Goal: Information Seeking & Learning: Learn about a topic

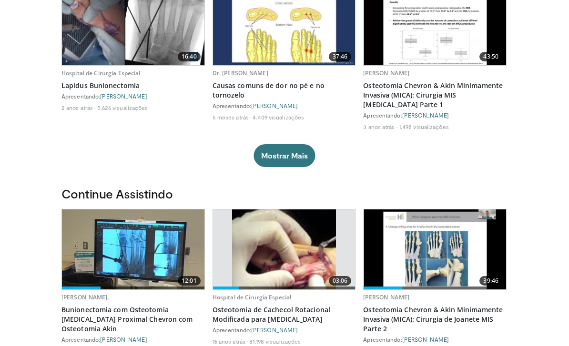
scroll to position [112, 0]
click at [289, 148] on button "Mostrar Mais" at bounding box center [284, 155] width 61 height 23
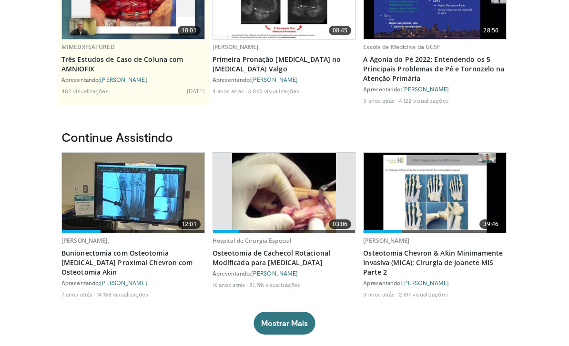
scroll to position [297, 0]
click at [443, 206] on img at bounding box center [435, 193] width 142 height 80
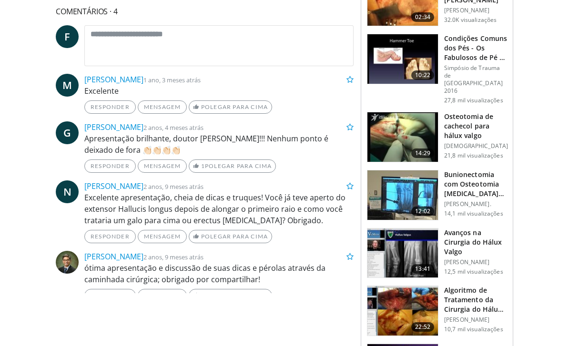
scroll to position [384, 0]
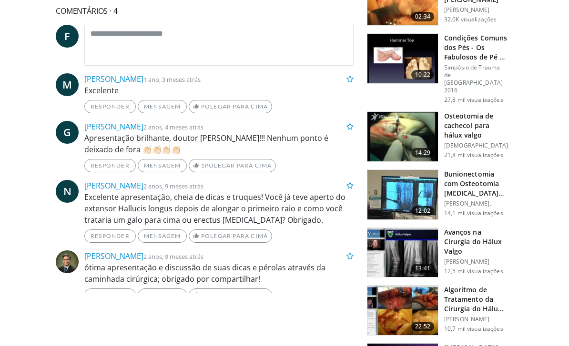
click at [460, 228] on h3 "Avanços na Cirurgia do Hálux Valgo" at bounding box center [475, 242] width 63 height 29
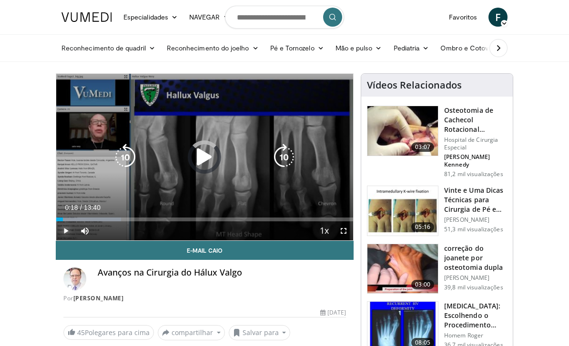
click at [63, 221] on div "Barra de Progresso" at bounding box center [88, 220] width 65 height 4
click at [277, 160] on icon "Jogador de Vídeo" at bounding box center [284, 157] width 27 height 27
click at [283, 160] on icon "Jogador de Vídeo" at bounding box center [284, 157] width 27 height 27
click at [276, 161] on icon "Jogador de Vídeo" at bounding box center [284, 157] width 27 height 27
click at [276, 162] on icon "Jogador de Vídeo" at bounding box center [284, 157] width 27 height 27
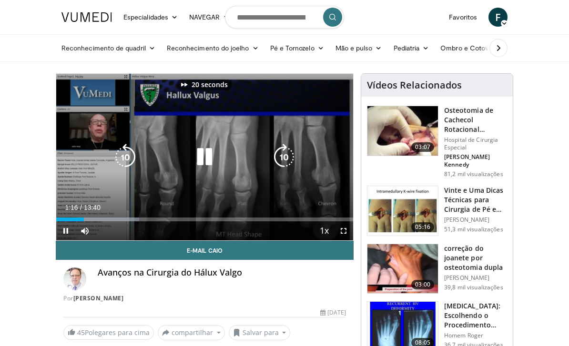
click at [283, 160] on icon "Jogador de Vídeo" at bounding box center [284, 157] width 27 height 27
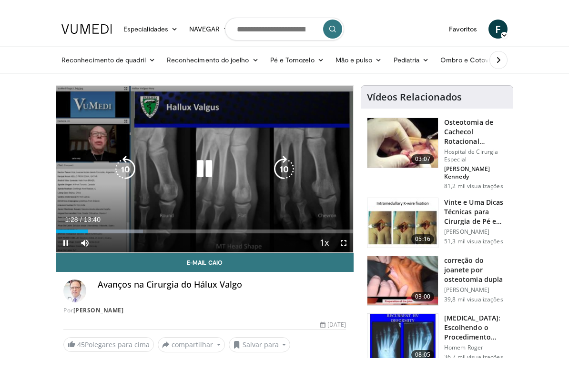
scroll to position [11, 0]
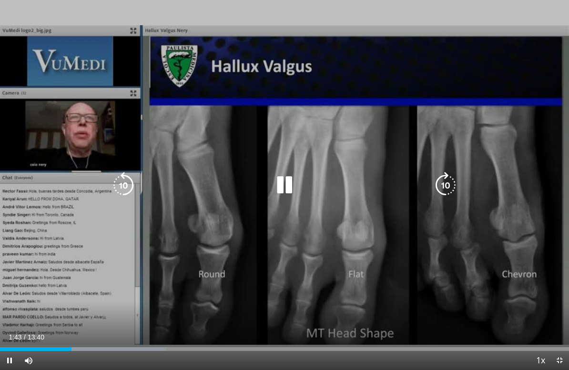
click at [440, 179] on icon "Jogador de Vídeo" at bounding box center [445, 185] width 27 height 27
click at [439, 190] on icon "Jogador de Vídeo" at bounding box center [445, 185] width 27 height 27
click at [440, 193] on icon "Jogador de Vídeo" at bounding box center [445, 185] width 27 height 27
click at [447, 181] on icon "Jogador de Vídeo" at bounding box center [445, 185] width 27 height 27
click at [446, 187] on icon "Jogador de Vídeo" at bounding box center [445, 185] width 27 height 27
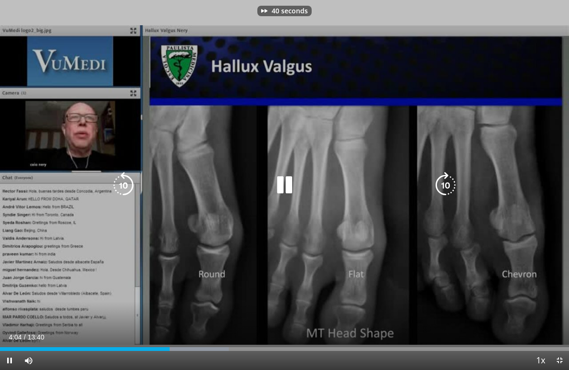
click at [447, 184] on icon "Jogador de Vídeo" at bounding box center [445, 185] width 27 height 27
click at [440, 185] on icon "Jogador de Vídeo" at bounding box center [445, 185] width 27 height 27
click at [444, 188] on icon "Jogador de Vídeo" at bounding box center [445, 185] width 27 height 27
click at [446, 186] on icon "Jogador de Vídeo" at bounding box center [445, 185] width 27 height 27
click at [441, 185] on icon "Jogador de Vídeo" at bounding box center [445, 185] width 27 height 27
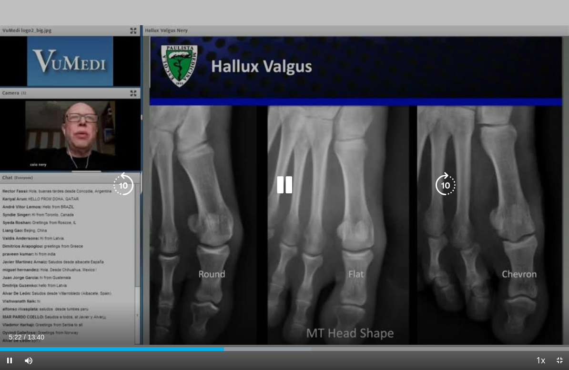
click at [442, 185] on icon "Jogador de Vídeo" at bounding box center [445, 185] width 27 height 27
click at [440, 187] on icon "Jogador de Vídeo" at bounding box center [445, 185] width 27 height 27
click at [445, 188] on icon "Jogador de Vídeo" at bounding box center [445, 185] width 27 height 27
click at [444, 183] on icon "Jogador de Vídeo" at bounding box center [445, 185] width 27 height 27
click at [440, 179] on icon "Jogador de Vídeo" at bounding box center [445, 185] width 27 height 27
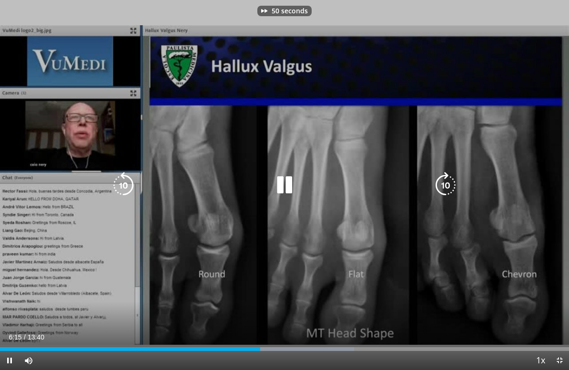
click at [447, 181] on icon "Jogador de Vídeo" at bounding box center [445, 185] width 27 height 27
click at [450, 192] on icon "Jogador de Vídeo" at bounding box center [445, 185] width 27 height 27
click at [446, 192] on icon "Jogador de Vídeo" at bounding box center [445, 185] width 27 height 27
click at [442, 197] on icon "Jogador de Vídeo" at bounding box center [445, 185] width 27 height 27
click at [441, 188] on icon "Jogador de Vídeo" at bounding box center [445, 185] width 27 height 27
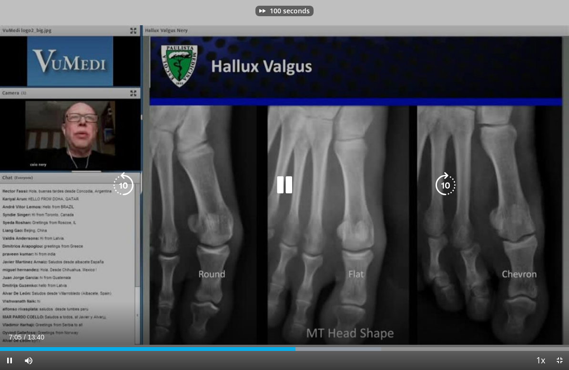
click at [434, 183] on icon "Jogador de Vídeo" at bounding box center [445, 185] width 27 height 27
click at [435, 183] on icon "Jogador de Vídeo" at bounding box center [445, 185] width 27 height 27
click at [432, 178] on icon "Jogador de Vídeo" at bounding box center [445, 185] width 27 height 27
click at [439, 184] on icon "Jogador de Vídeo" at bounding box center [445, 185] width 27 height 27
click at [437, 184] on icon "Jogador de Vídeo" at bounding box center [445, 185] width 27 height 27
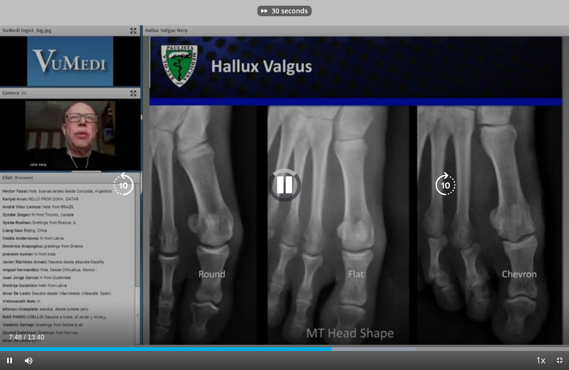
click at [436, 179] on icon "Jogador de Vídeo" at bounding box center [445, 185] width 27 height 27
click at [437, 175] on icon "Jogador de Vídeo" at bounding box center [445, 185] width 27 height 27
click at [441, 183] on icon "Jogador de Vídeo" at bounding box center [445, 185] width 27 height 27
click at [432, 180] on icon "Jogador de Vídeo" at bounding box center [445, 185] width 27 height 27
click at [430, 178] on div "Jogador de Vídeo" at bounding box center [284, 185] width 341 height 19
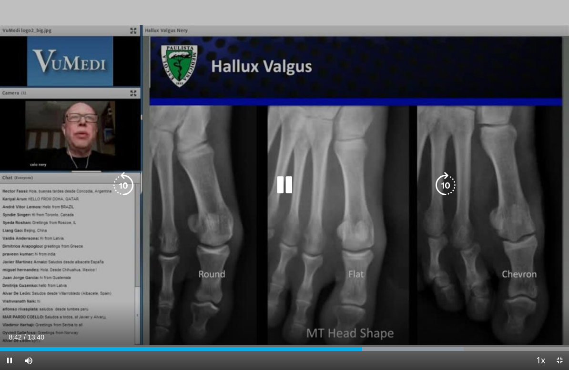
click at [439, 185] on icon "Jogador de Vídeo" at bounding box center [445, 185] width 27 height 27
click at [442, 191] on icon "Jogador de Vídeo" at bounding box center [445, 185] width 27 height 27
click at [442, 188] on icon "Jogador de Vídeo" at bounding box center [445, 185] width 27 height 27
click at [441, 189] on icon "Jogador de Vídeo" at bounding box center [445, 185] width 27 height 27
click at [440, 180] on icon "Jogador de Vídeo" at bounding box center [445, 185] width 27 height 27
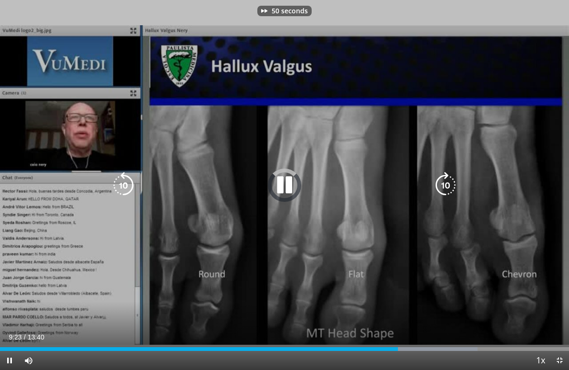
click at [443, 182] on icon "Jogador de Vídeo" at bounding box center [445, 185] width 27 height 27
click at [446, 185] on icon "Jogador de Vídeo" at bounding box center [445, 185] width 27 height 27
click at [446, 186] on icon "Jogador de Vídeo" at bounding box center [445, 185] width 27 height 27
click at [439, 177] on icon "Jogador de Vídeo" at bounding box center [445, 185] width 27 height 27
click at [444, 189] on icon "Jogador de Vídeo" at bounding box center [445, 185] width 27 height 27
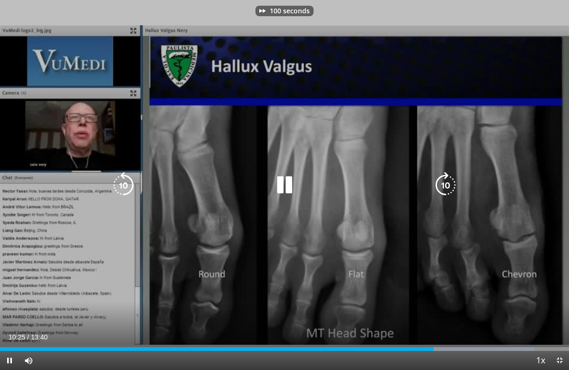
click at [441, 186] on icon "Jogador de Vídeo" at bounding box center [445, 185] width 27 height 27
click at [438, 181] on icon "Jogador de Vídeo" at bounding box center [445, 185] width 27 height 27
click at [452, 183] on icon "Jogador de Vídeo" at bounding box center [445, 185] width 27 height 27
click at [443, 187] on icon "Jogador de Vídeo" at bounding box center [445, 185] width 27 height 27
click at [445, 192] on icon "Jogador de Vídeo" at bounding box center [445, 185] width 27 height 27
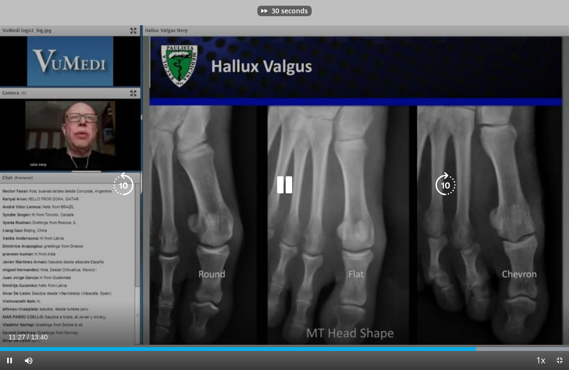
click at [444, 191] on icon "Jogador de Vídeo" at bounding box center [445, 185] width 27 height 27
click at [446, 191] on icon "Jogador de Vídeo" at bounding box center [445, 185] width 27 height 27
click at [447, 192] on icon "Jogador de Vídeo" at bounding box center [445, 185] width 27 height 27
click at [445, 193] on icon "Jogador de Vídeo" at bounding box center [445, 185] width 27 height 27
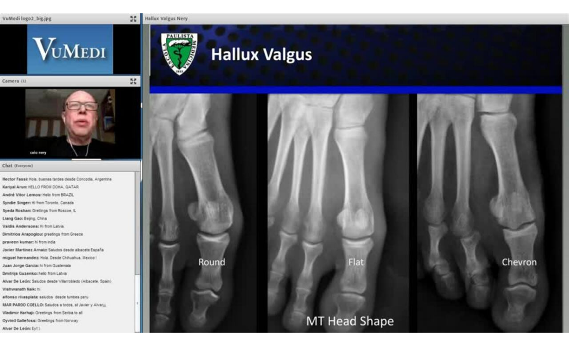
scroll to position [155, 0]
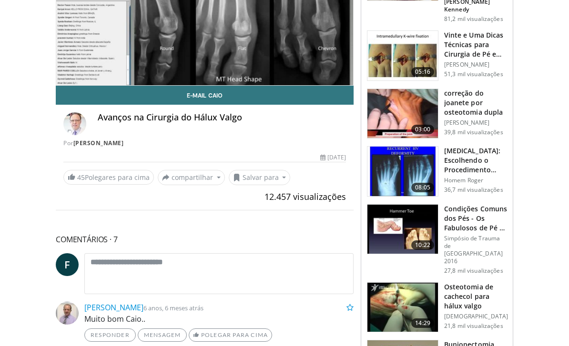
click at [465, 283] on h3 "Osteotomia de cachecol para hálux valgo" at bounding box center [476, 297] width 64 height 29
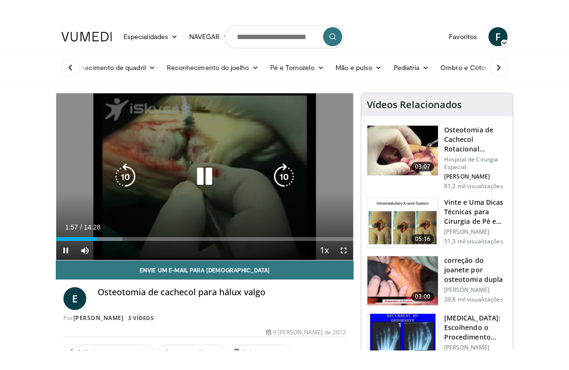
scroll to position [11, 0]
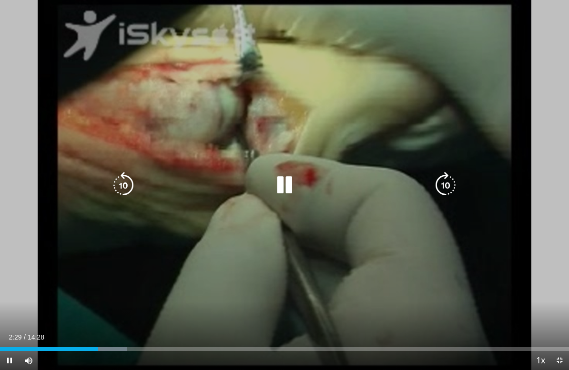
click at [447, 185] on icon "Jogador de Vídeo" at bounding box center [445, 185] width 27 height 27
click at [443, 182] on icon "Jogador de Vídeo" at bounding box center [445, 185] width 27 height 27
click at [435, 184] on icon "Jogador de Vídeo" at bounding box center [445, 185] width 27 height 27
click at [438, 186] on icon "Jogador de Vídeo" at bounding box center [445, 185] width 27 height 27
click at [441, 184] on icon "Jogador de Vídeo" at bounding box center [445, 185] width 27 height 27
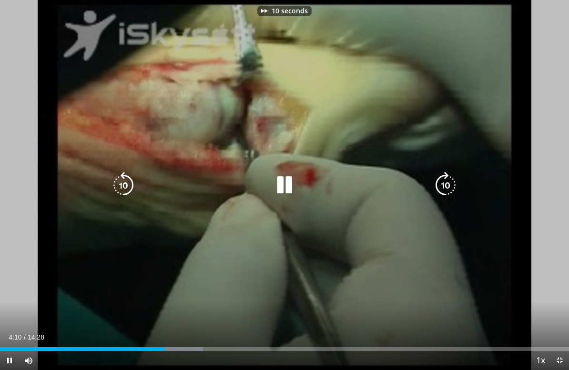
click at [450, 187] on icon "Jogador de Vídeo" at bounding box center [445, 185] width 27 height 27
click at [448, 185] on icon "Jogador de Vídeo" at bounding box center [445, 185] width 27 height 27
click at [443, 180] on icon "Jogador de Vídeo" at bounding box center [445, 185] width 27 height 27
click at [439, 183] on icon "Jogador de Vídeo" at bounding box center [445, 185] width 27 height 27
click at [443, 183] on icon "Jogador de Vídeo" at bounding box center [445, 185] width 27 height 27
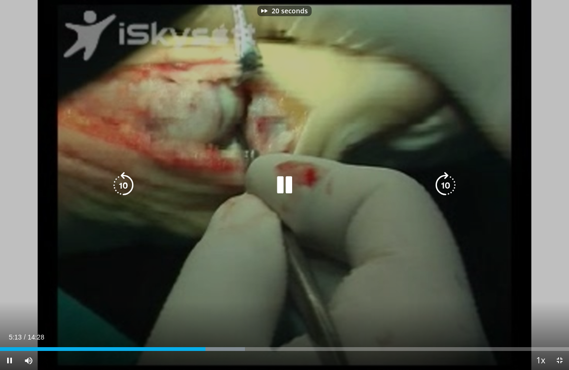
click at [443, 190] on icon "Jogador de Vídeo" at bounding box center [445, 185] width 27 height 27
click at [449, 180] on icon "Jogador de Vídeo" at bounding box center [445, 185] width 27 height 27
click at [444, 191] on icon "Jogador de Vídeo" at bounding box center [445, 185] width 27 height 27
click at [430, 176] on div "Jogador de Vídeo" at bounding box center [284, 185] width 341 height 19
click at [436, 177] on icon "Jogador de Vídeo" at bounding box center [445, 185] width 27 height 27
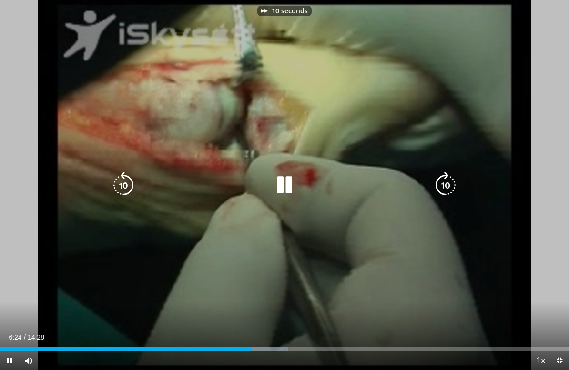
click at [444, 186] on icon "Jogador de Vídeo" at bounding box center [445, 185] width 27 height 27
click at [440, 188] on icon "Jogador de Vídeo" at bounding box center [445, 185] width 27 height 27
click at [442, 183] on icon "Jogador de Vídeo" at bounding box center [445, 185] width 27 height 27
click at [443, 181] on icon "Jogador de Vídeo" at bounding box center [445, 185] width 27 height 27
click at [442, 182] on icon "Jogador de Vídeo" at bounding box center [445, 185] width 27 height 27
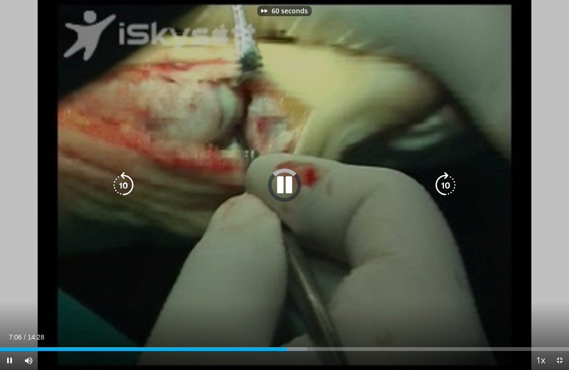
click at [442, 181] on icon "Jogador de Vídeo" at bounding box center [445, 185] width 27 height 27
click at [441, 181] on icon "Jogador de Vídeo" at bounding box center [445, 185] width 27 height 27
click at [442, 183] on icon "Jogador de Vídeo" at bounding box center [445, 185] width 27 height 27
click at [438, 184] on icon "Jogador de Vídeo" at bounding box center [445, 185] width 27 height 27
click at [442, 190] on icon "Jogador de Vídeo" at bounding box center [445, 185] width 27 height 27
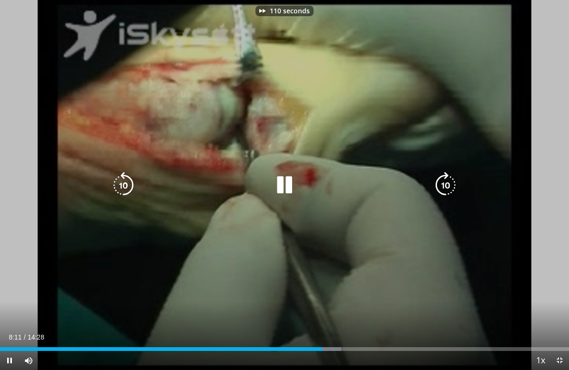
click at [438, 186] on icon "Jogador de Vídeo" at bounding box center [445, 185] width 27 height 27
click at [443, 179] on icon "Jogador de Vídeo" at bounding box center [445, 185] width 27 height 27
click at [446, 192] on icon "Jogador de Vídeo" at bounding box center [445, 185] width 27 height 27
click at [444, 184] on icon "Jogador de Vídeo" at bounding box center [445, 185] width 27 height 27
click at [438, 182] on icon "Jogador de Vídeo" at bounding box center [445, 185] width 27 height 27
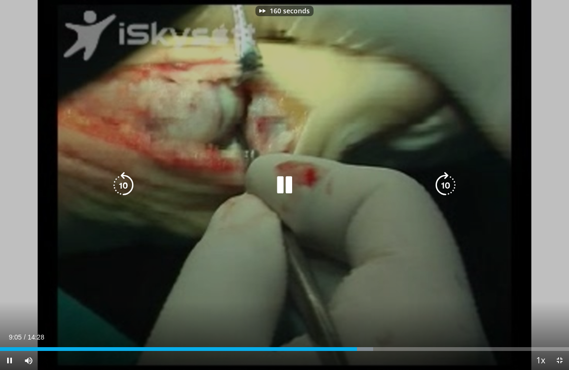
click at [438, 188] on icon "Jogador de Vídeo" at bounding box center [445, 185] width 27 height 27
click at [438, 191] on icon "Jogador de Vídeo" at bounding box center [445, 185] width 27 height 27
click at [435, 179] on icon "Jogador de Vídeo" at bounding box center [445, 185] width 27 height 27
click at [436, 182] on icon "Jogador de Vídeo" at bounding box center [445, 185] width 27 height 27
click at [437, 183] on icon "Jogador de Vídeo" at bounding box center [445, 185] width 27 height 27
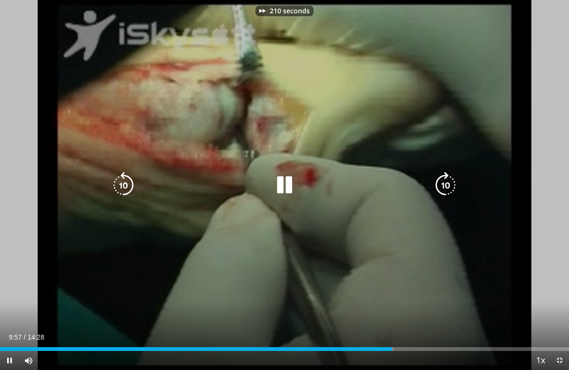
click at [440, 188] on icon "Jogador de Vídeo" at bounding box center [445, 185] width 27 height 27
click at [441, 192] on icon "Jogador de Vídeo" at bounding box center [445, 185] width 27 height 27
click at [440, 193] on icon "Jogador de Vídeo" at bounding box center [445, 185] width 27 height 27
click at [436, 176] on icon "Jogador de Vídeo" at bounding box center [445, 185] width 27 height 27
click at [435, 179] on icon "Jogador de Vídeo" at bounding box center [445, 185] width 27 height 27
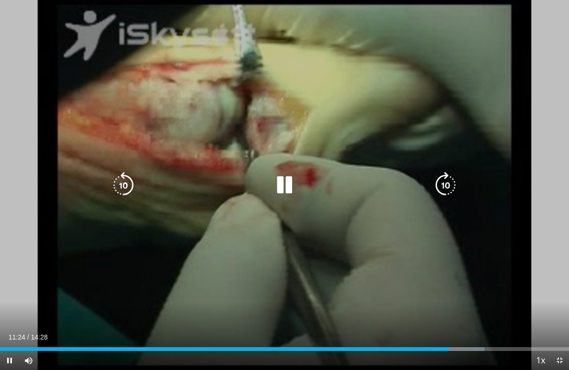
click at [447, 184] on icon "Jogador de Vídeo" at bounding box center [445, 185] width 27 height 27
click at [448, 180] on icon "Jogador de Vídeo" at bounding box center [445, 185] width 27 height 27
click at [442, 183] on icon "Jogador de Vídeo" at bounding box center [445, 185] width 27 height 27
click at [440, 191] on icon "Jogador de Vídeo" at bounding box center [445, 185] width 27 height 27
click at [439, 181] on icon "Jogador de Vídeo" at bounding box center [445, 185] width 27 height 27
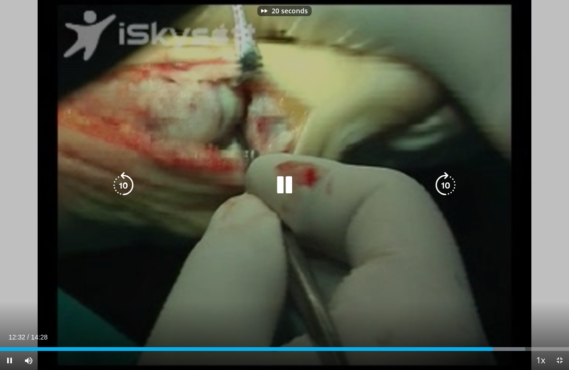
click at [446, 184] on icon "Jogador de Vídeo" at bounding box center [445, 185] width 27 height 27
click at [452, 189] on icon "Jogador de Vídeo" at bounding box center [445, 185] width 27 height 27
click at [436, 183] on icon "Jogador de Vídeo" at bounding box center [445, 185] width 27 height 27
click at [448, 193] on icon "Jogador de Vídeo" at bounding box center [445, 185] width 27 height 27
click at [450, 188] on icon "Jogador de Vídeo" at bounding box center [445, 185] width 27 height 27
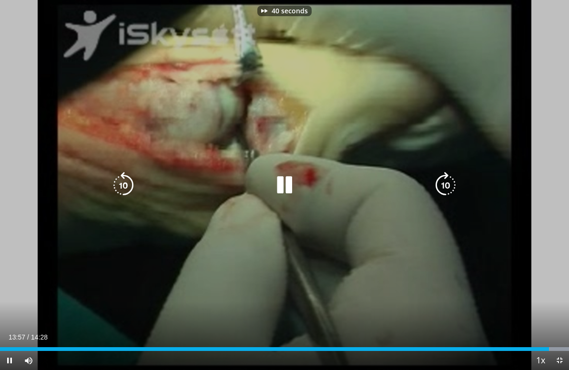
click at [446, 180] on icon "Jogador de Vídeo" at bounding box center [445, 185] width 27 height 27
click at [453, 190] on icon "Jogador de Vídeo" at bounding box center [445, 185] width 27 height 27
click at [442, 183] on icon "Jogador de Vídeo" at bounding box center [445, 185] width 27 height 27
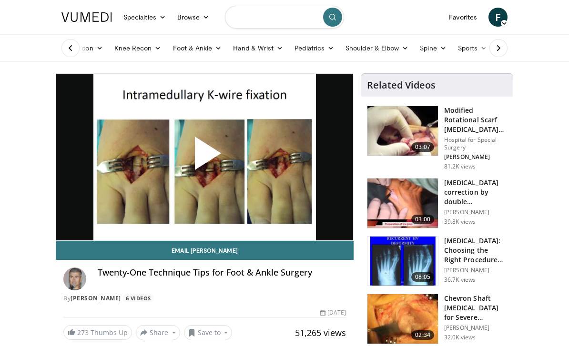
click at [275, 19] on input "Search topics, interventions" at bounding box center [284, 17] width 119 height 23
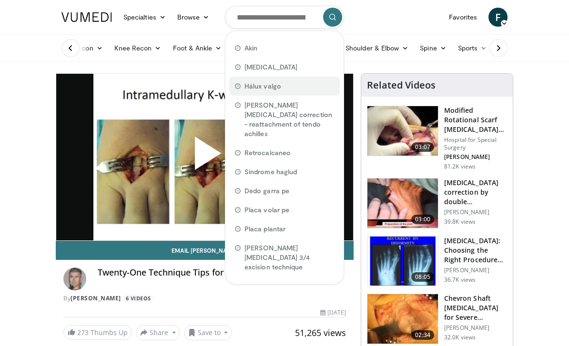
click at [278, 92] on div "Hálux valgo" at bounding box center [284, 86] width 111 height 19
type input "**********"
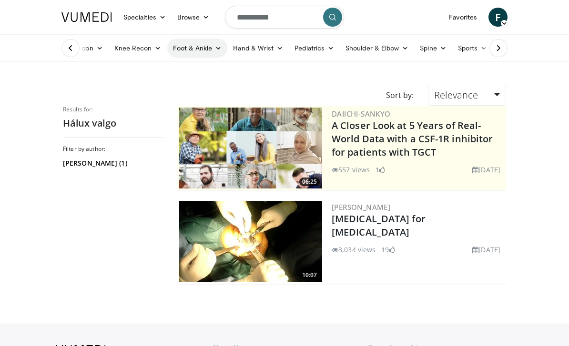
click at [196, 49] on link "Foot & Ankle" at bounding box center [197, 48] width 61 height 19
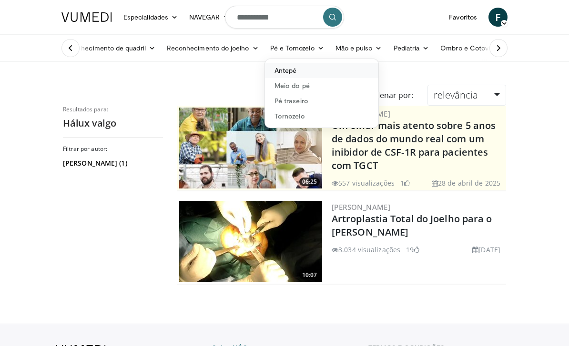
click at [295, 71] on link "Antepé" at bounding box center [321, 70] width 113 height 15
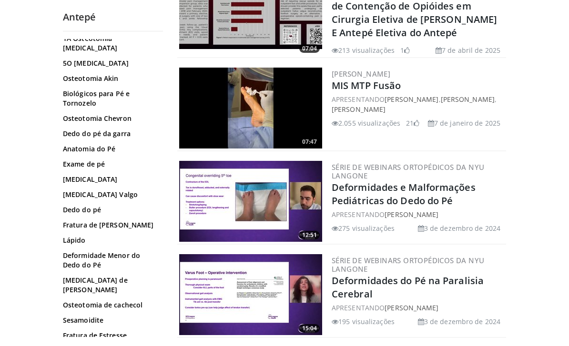
scroll to position [80, 0]
click at [76, 191] on link "[MEDICAL_DATA] Valgo" at bounding box center [110, 196] width 95 height 10
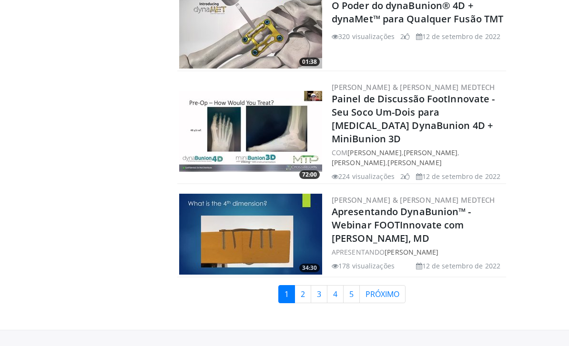
scroll to position [2224, 0]
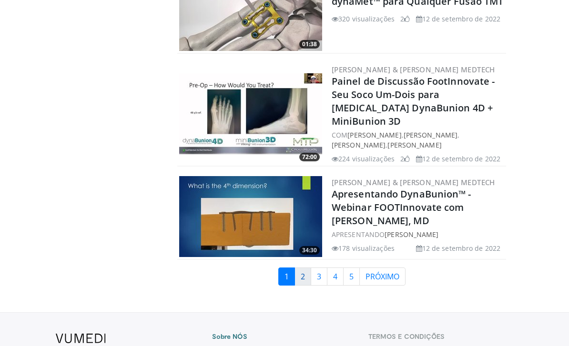
click at [302, 268] on link "2" at bounding box center [303, 277] width 17 height 18
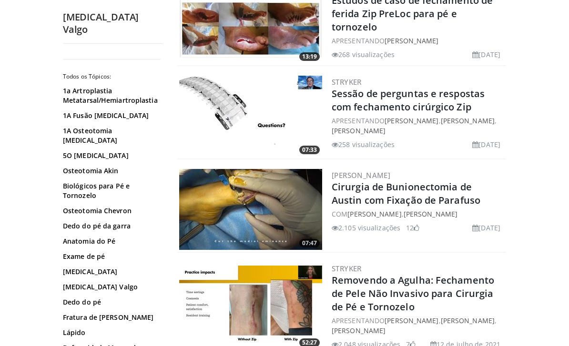
scroll to position [1765, 0]
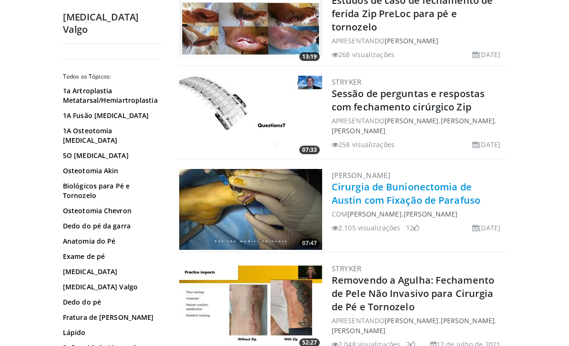
click at [479, 198] on link "Cirurgia de Bunionectomia de Austin com Fixação de Parafuso" at bounding box center [406, 194] width 149 height 26
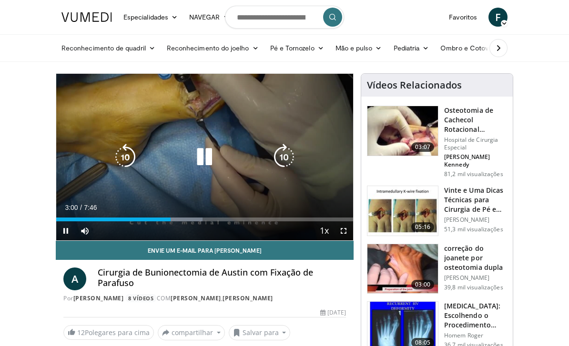
click at [291, 160] on icon "Jogador de Vídeo" at bounding box center [284, 157] width 27 height 27
click at [296, 155] on icon "Jogador de Vídeo" at bounding box center [284, 157] width 27 height 27
click at [288, 154] on icon "Jogador de Vídeo" at bounding box center [284, 157] width 27 height 27
click at [292, 147] on icon "Jogador de Vídeo" at bounding box center [284, 157] width 27 height 27
click at [292, 148] on icon "Jogador de Vídeo" at bounding box center [284, 157] width 27 height 27
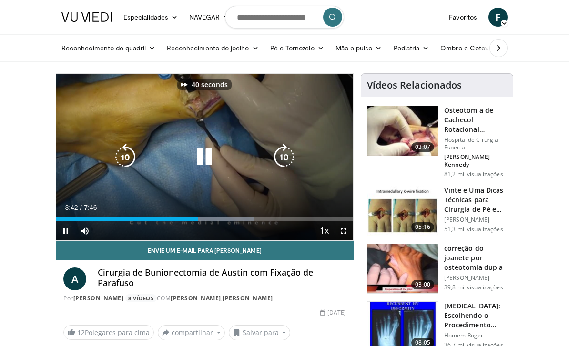
click at [292, 151] on icon "Jogador de Vídeo" at bounding box center [284, 157] width 27 height 27
click at [290, 155] on icon "Jogador de Vídeo" at bounding box center [284, 157] width 27 height 27
click at [204, 153] on icon "Jogador de Vídeo" at bounding box center [204, 157] width 27 height 27
